Goal: Information Seeking & Learning: Find specific page/section

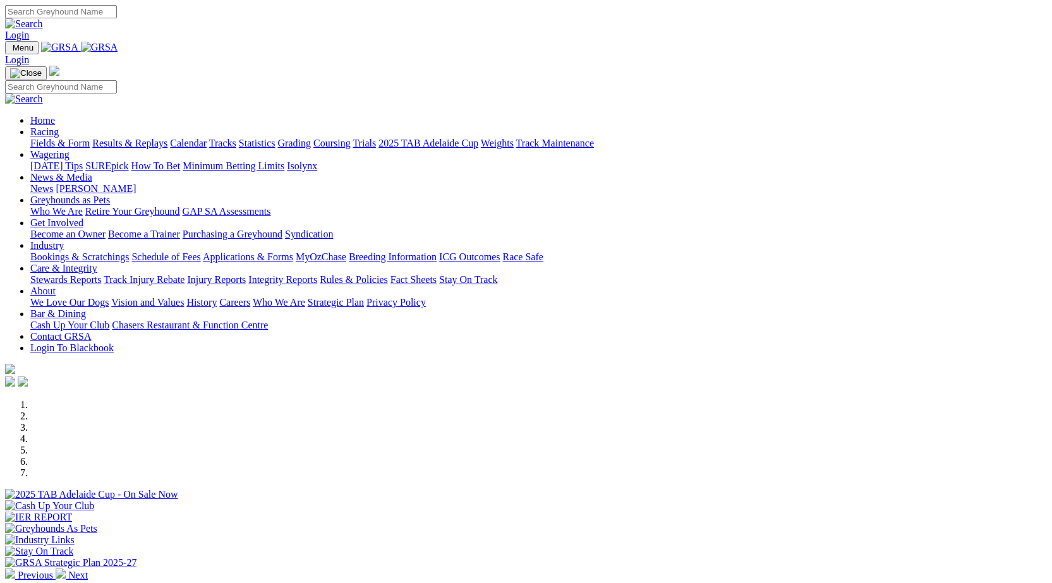
scroll to position [379, 0]
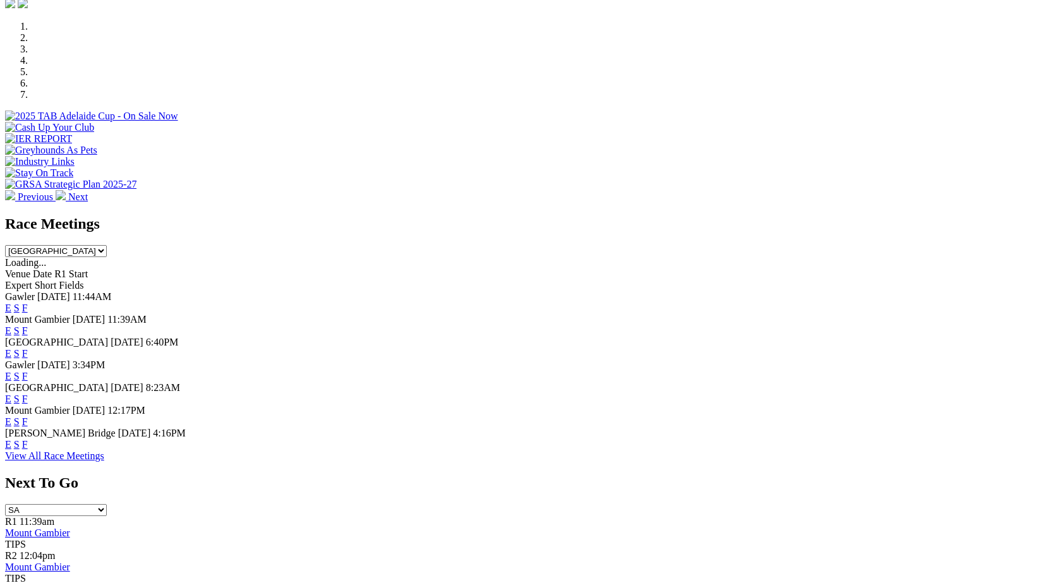
click at [28, 450] on link "F" at bounding box center [25, 444] width 6 height 11
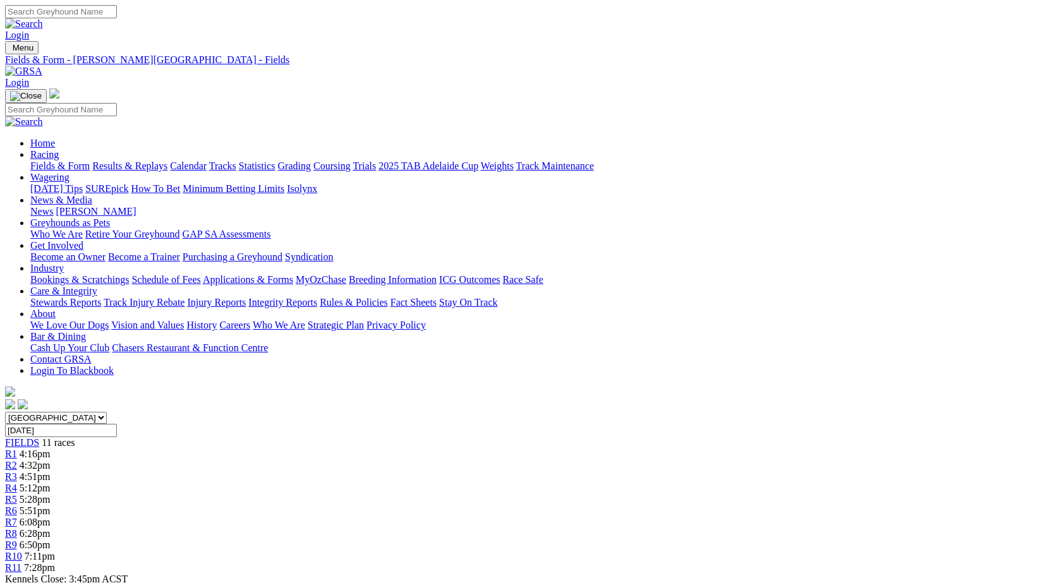
click at [101, 297] on link "Stewards Reports" at bounding box center [65, 302] width 71 height 11
